Goal: Navigation & Orientation: Find specific page/section

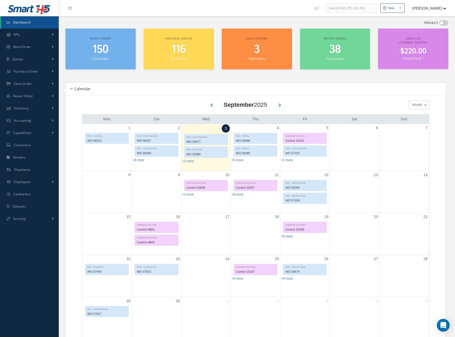
click at [102, 49] on span "150" at bounding box center [100, 49] width 16 height 15
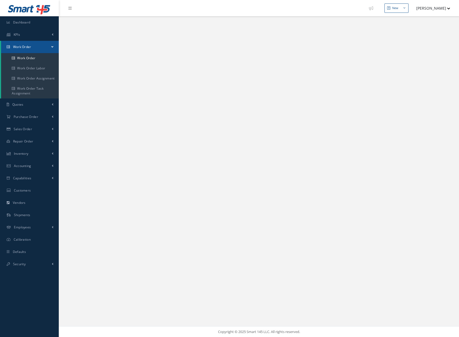
select select "25"
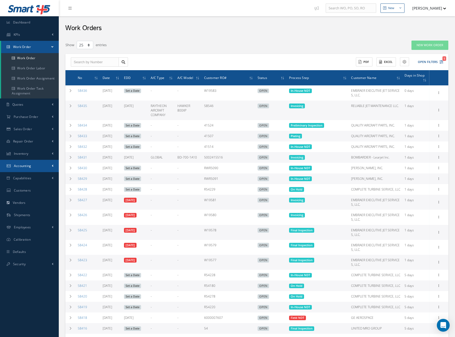
click at [24, 168] on span "Accounting" at bounding box center [22, 166] width 17 height 5
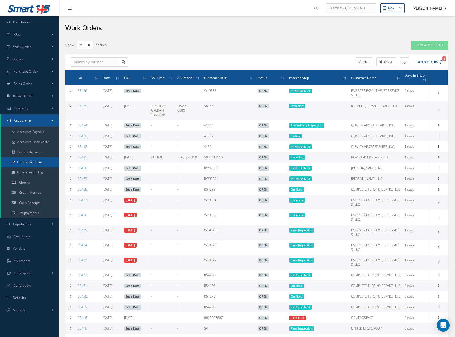
click at [33, 163] on link "Company Status" at bounding box center [30, 162] width 58 height 10
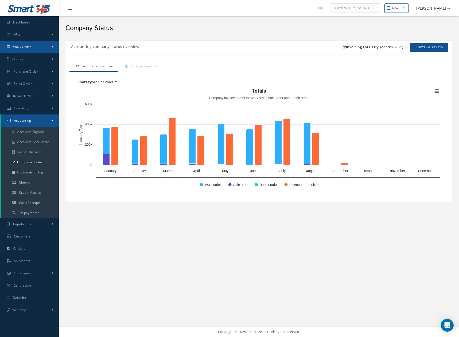
click at [25, 46] on span "Work Order" at bounding box center [22, 47] width 18 height 5
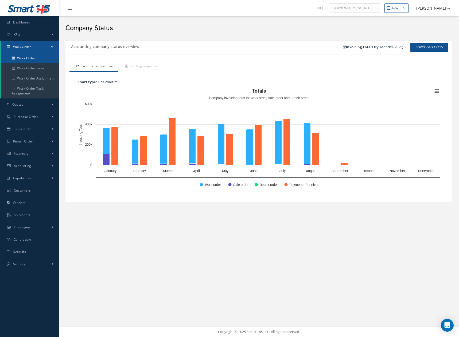
click at [24, 57] on link "Work Order" at bounding box center [30, 58] width 58 height 10
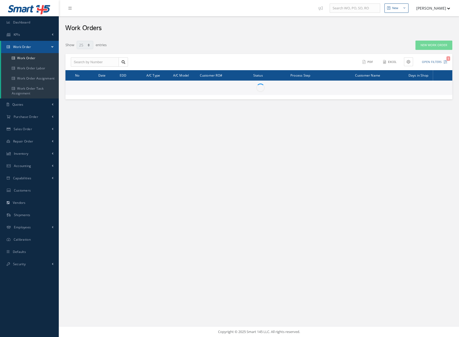
select select "25"
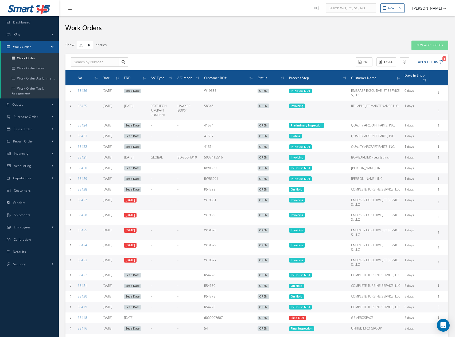
click at [271, 56] on div "ACTIONS Receive Payments Select Customer JUSTICE AIR MAINTENANCE AERCAP WING AV…" at bounding box center [256, 62] width 383 height 17
click at [426, 10] on button "[PERSON_NAME]" at bounding box center [426, 8] width 39 height 10
click at [414, 55] on link "Logout" at bounding box center [424, 54] width 43 height 9
